Goal: Information Seeking & Learning: Learn about a topic

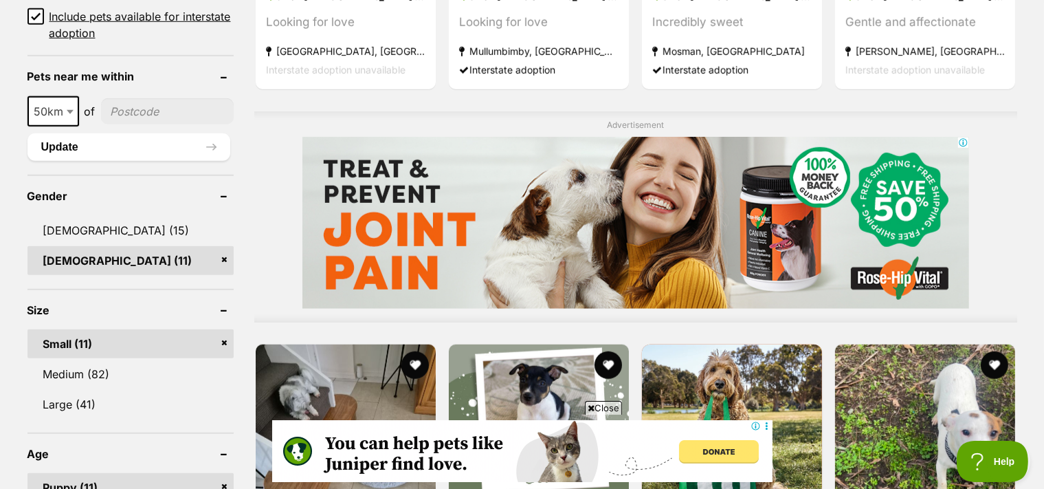
scroll to position [1088, 0]
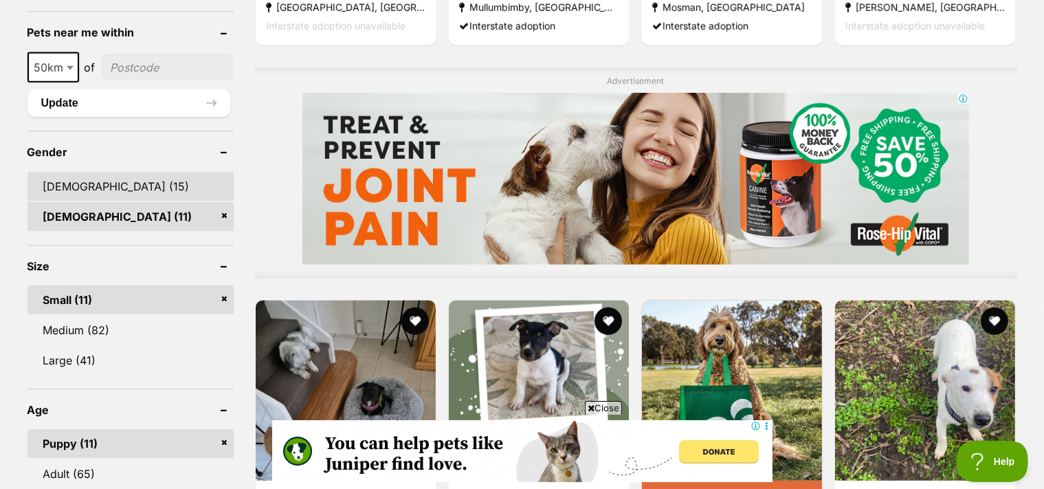
click at [151, 172] on link "Male (15)" at bounding box center [130, 186] width 206 height 29
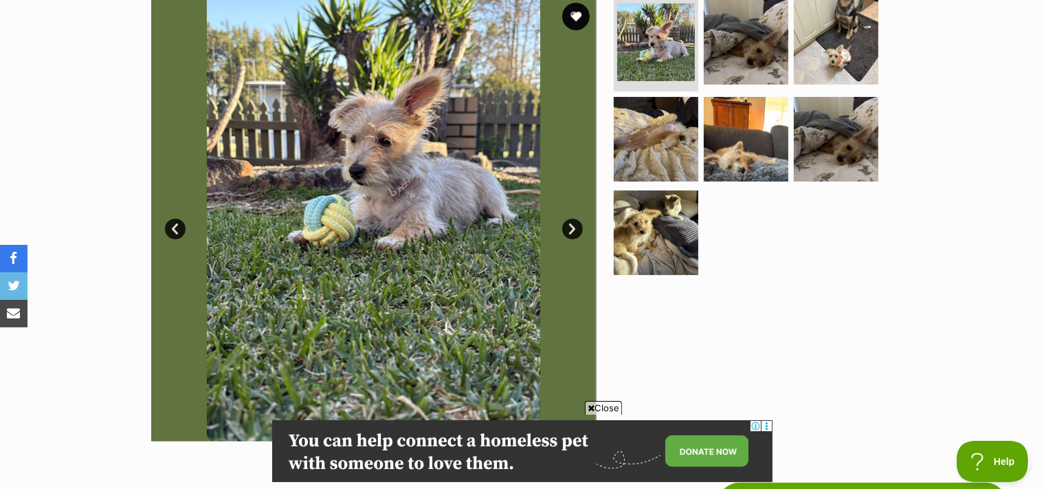
click at [574, 239] on link "Next" at bounding box center [572, 229] width 21 height 21
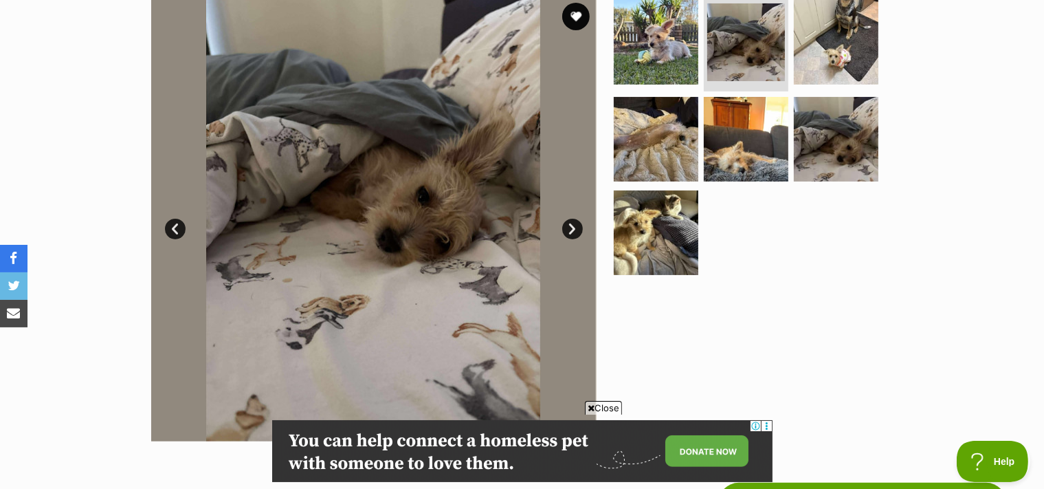
click at [574, 239] on link "Next" at bounding box center [572, 229] width 21 height 21
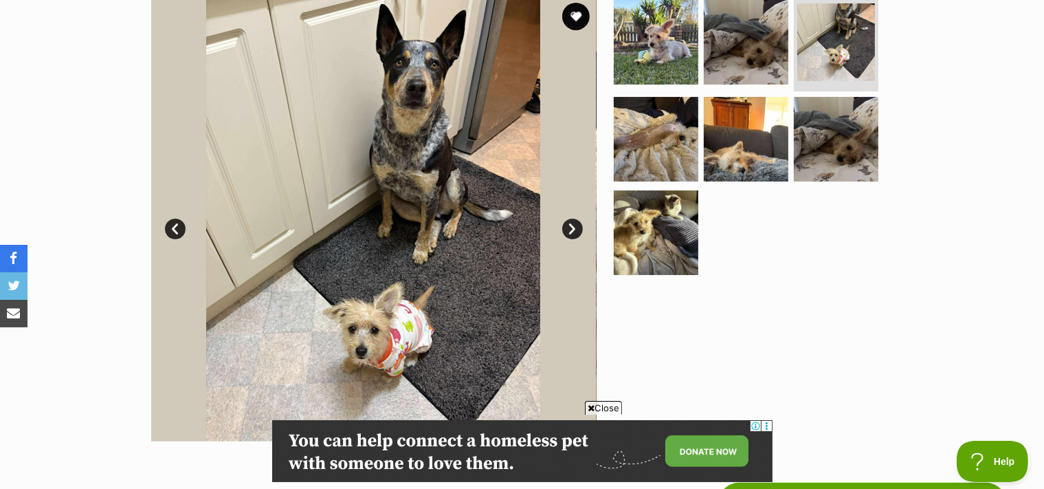
click at [574, 239] on link "Next" at bounding box center [572, 229] width 21 height 21
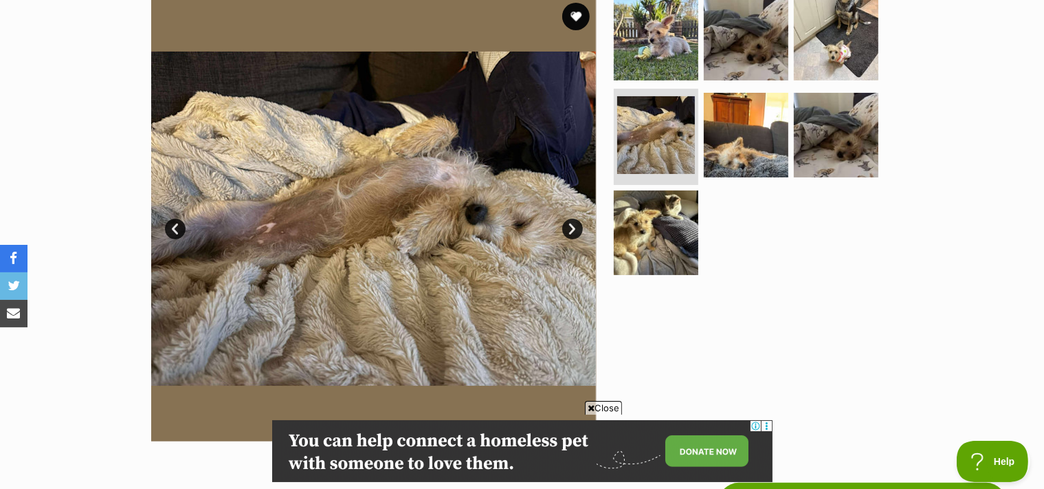
click at [574, 239] on link "Next" at bounding box center [572, 229] width 21 height 21
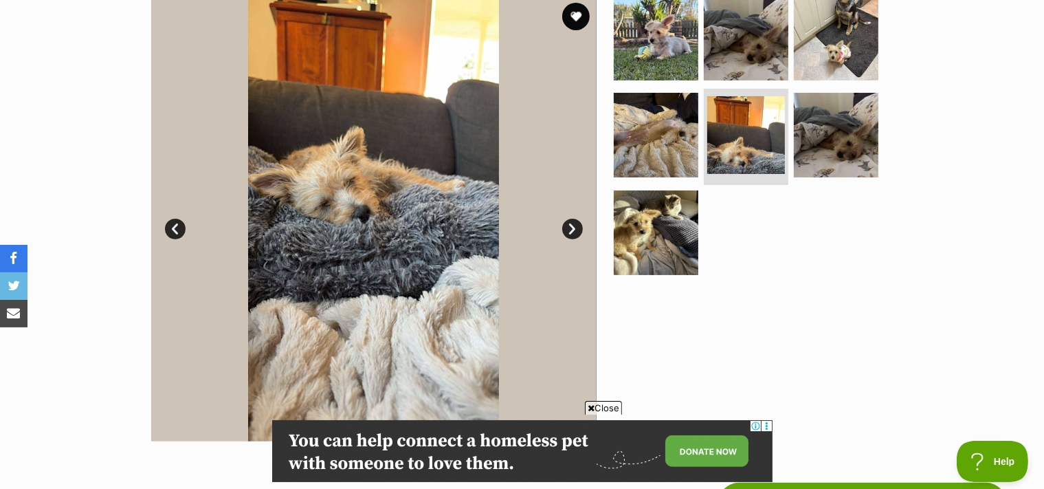
click at [574, 239] on link "Next" at bounding box center [572, 229] width 21 height 21
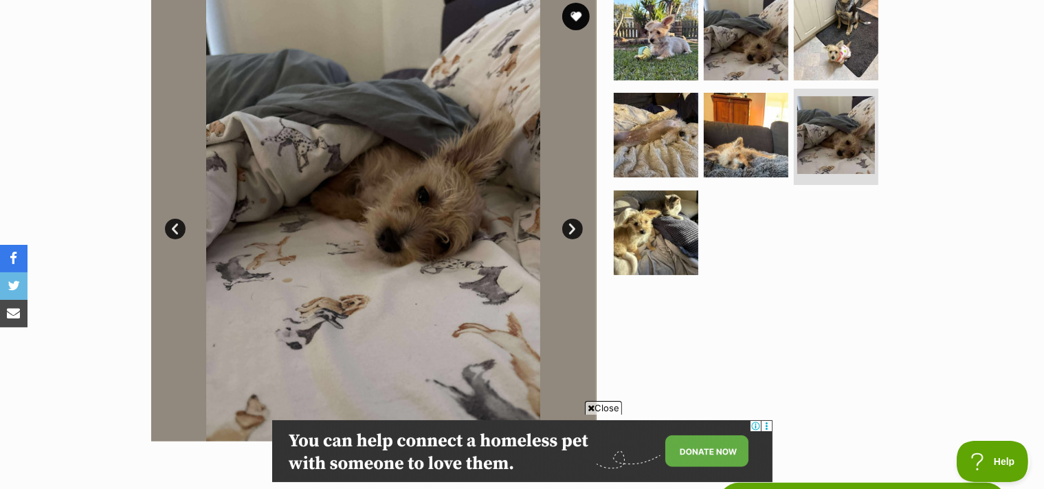
click at [574, 238] on link "Next" at bounding box center [572, 229] width 21 height 21
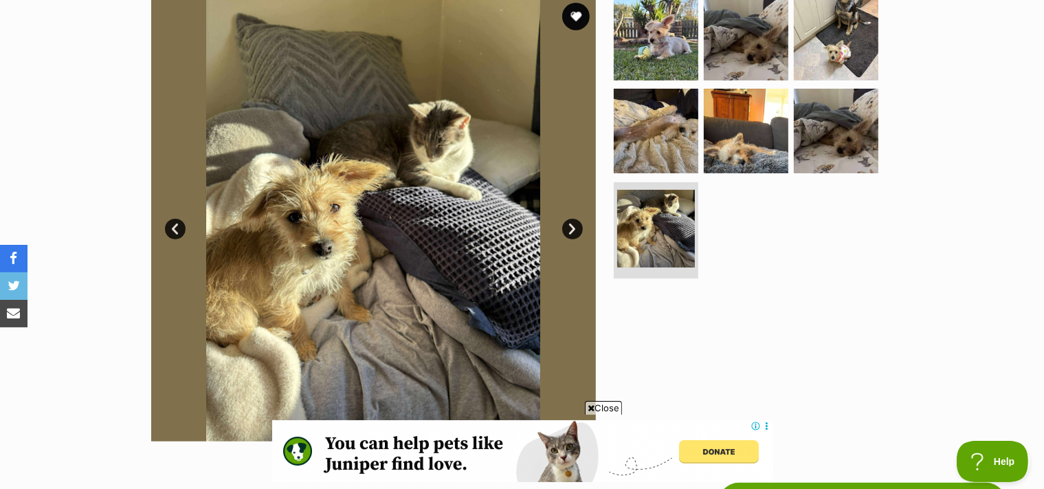
click at [574, 238] on link "Next" at bounding box center [572, 229] width 21 height 21
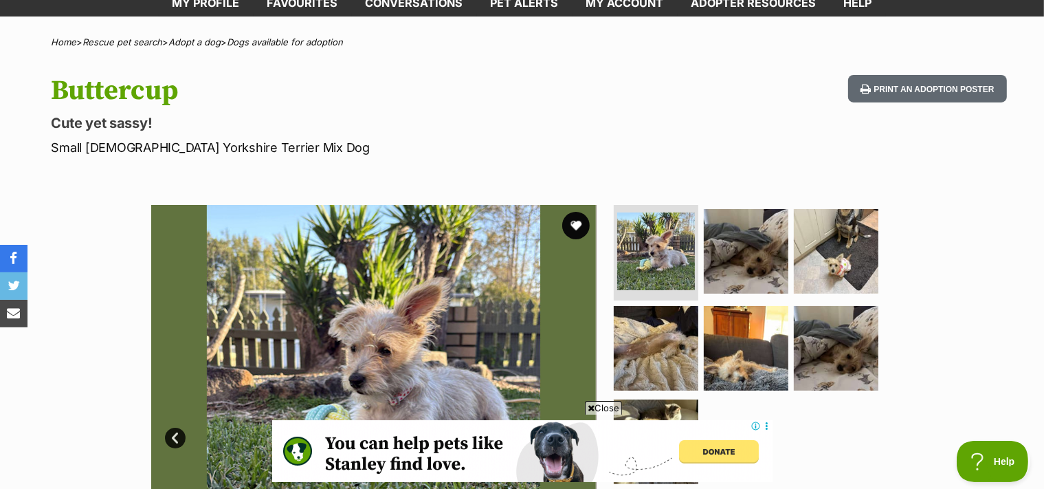
scroll to position [72, 0]
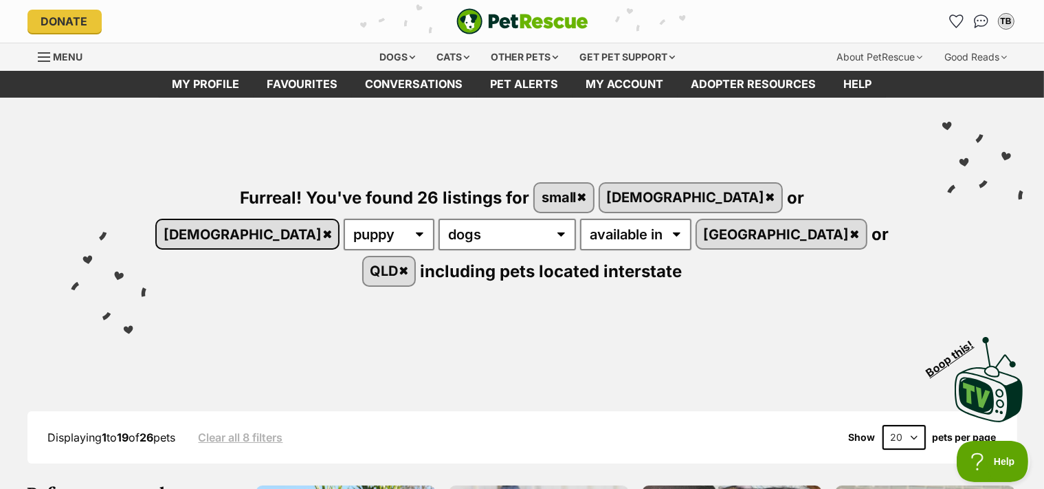
click at [338, 220] on link "female" at bounding box center [247, 234] width 181 height 28
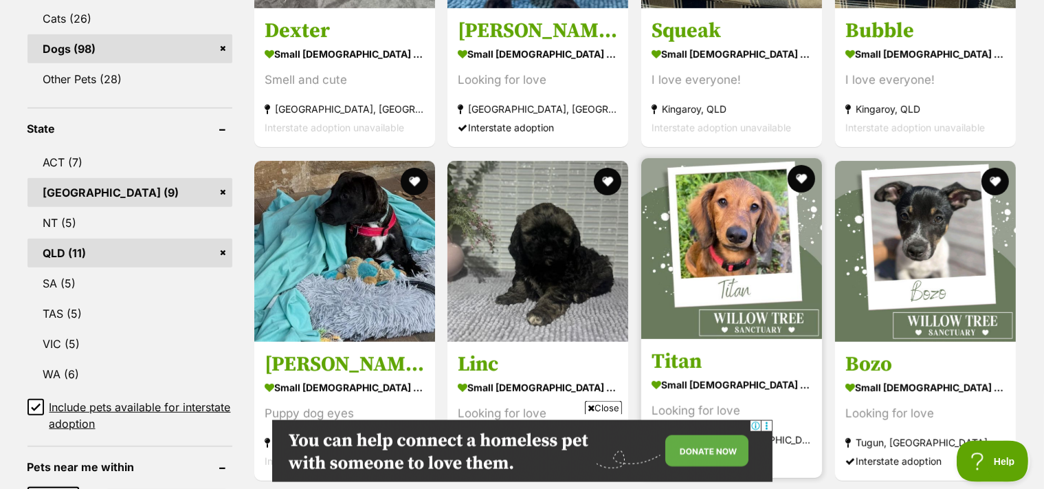
scroll to position [726, 0]
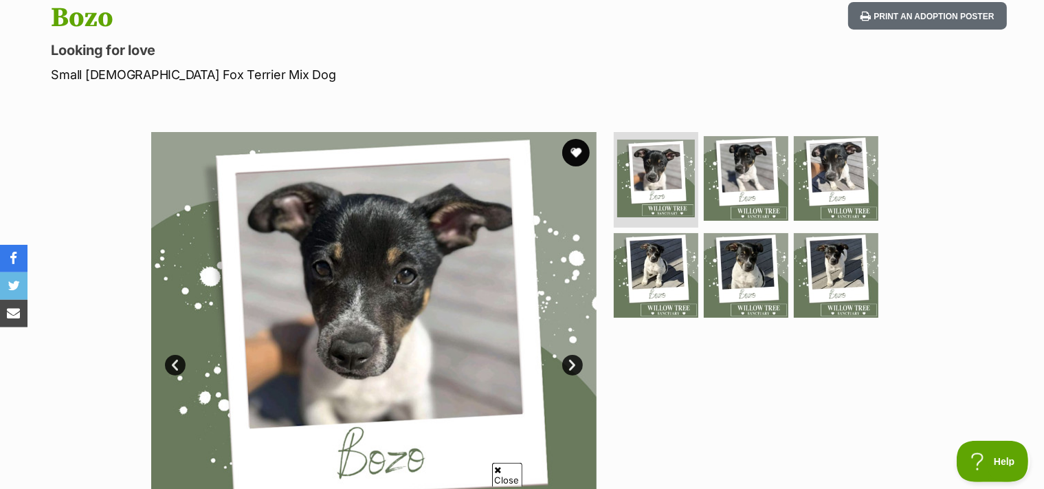
scroll to position [217, 0]
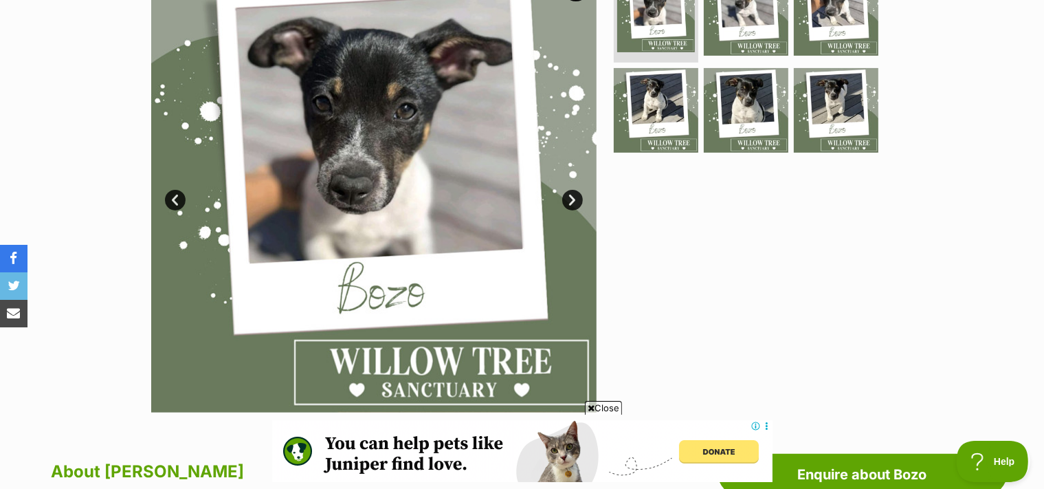
scroll to position [290, 0]
